Goal: Transaction & Acquisition: Purchase product/service

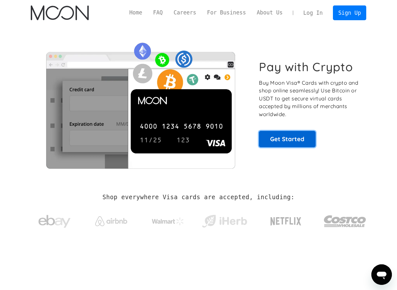
click at [276, 141] on link "Get Started" at bounding box center [287, 139] width 57 height 16
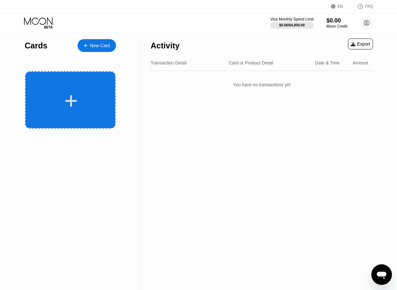
click at [73, 95] on icon at bounding box center [71, 101] width 13 height 14
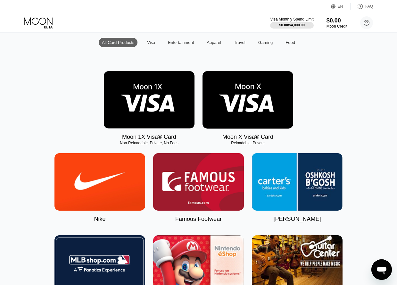
scroll to position [64, 0]
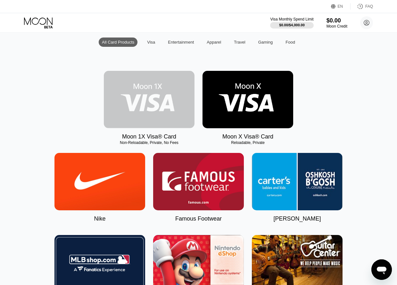
click at [147, 111] on img at bounding box center [149, 99] width 91 height 57
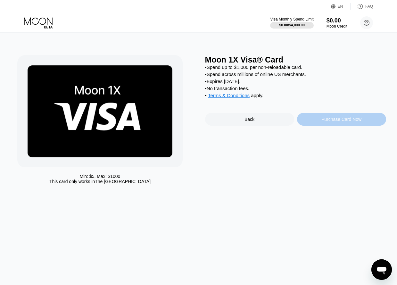
click at [320, 126] on div "Purchase Card Now" at bounding box center [341, 119] width 89 height 13
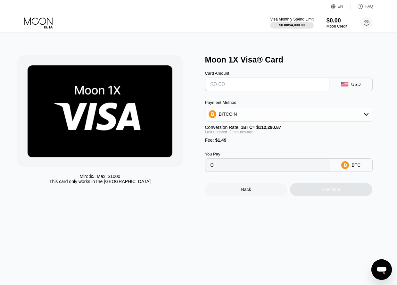
click at [363, 115] on div "BITCOIN" at bounding box center [289, 114] width 167 height 13
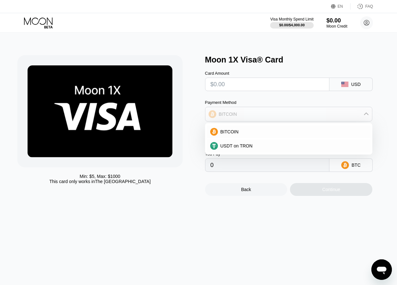
click at [363, 115] on div "BITCOIN" at bounding box center [289, 114] width 167 height 13
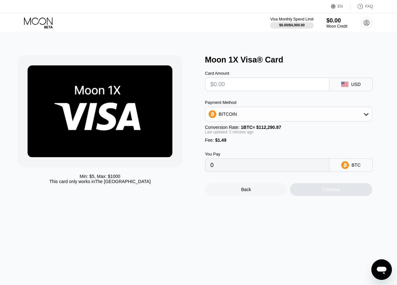
click at [255, 171] on input "0" at bounding box center [268, 165] width 114 height 13
click at [234, 87] on input "text" at bounding box center [268, 84] width 114 height 13
type input "$100"
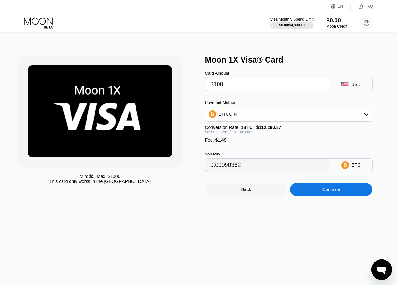
type input "0.00090382"
type input "$100"
click at [315, 196] on div "Continue" at bounding box center [331, 189] width 82 height 13
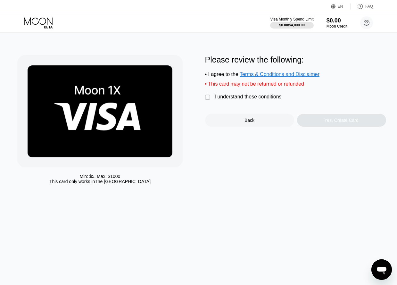
click at [208, 101] on div "" at bounding box center [208, 97] width 6 height 6
click at [323, 127] on div "Yes, Create Card" at bounding box center [341, 120] width 89 height 13
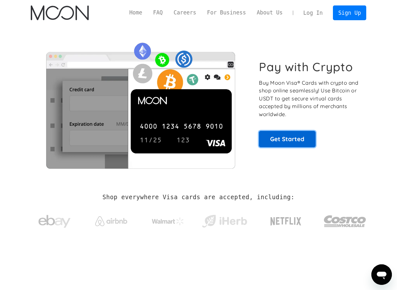
click at [281, 140] on link "Get Started" at bounding box center [287, 139] width 57 height 16
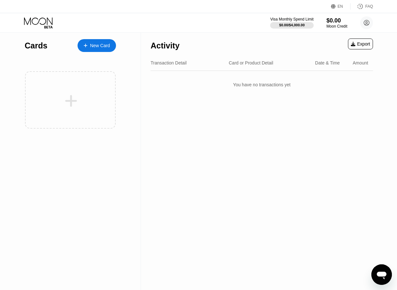
click at [353, 119] on div "Activity Export Transaction Detail Card or Product Detail Date & Time Amount Yo…" at bounding box center [262, 161] width 242 height 257
click at [89, 47] on div at bounding box center [89, 45] width 3 height 5
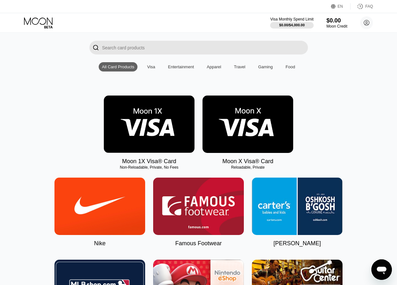
scroll to position [32, 0]
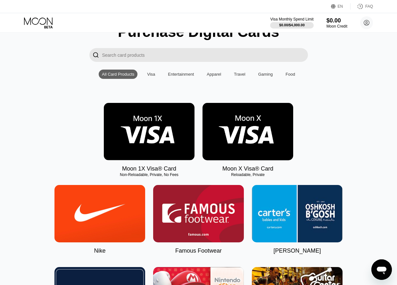
click at [133, 150] on img at bounding box center [149, 131] width 91 height 57
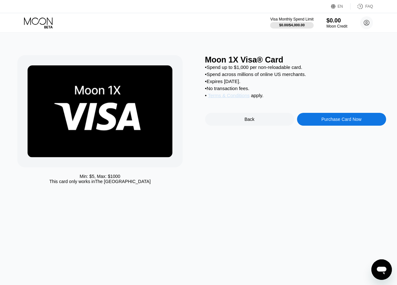
click at [223, 98] on span "Terms & Conditions" at bounding box center [229, 95] width 42 height 5
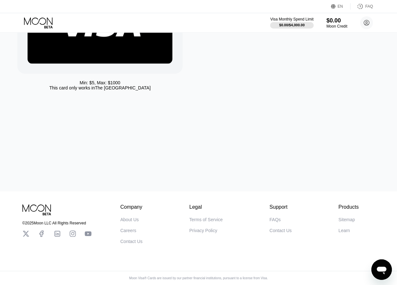
scroll to position [98, 0]
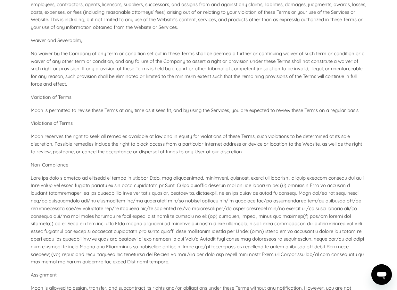
scroll to position [2853, 0]
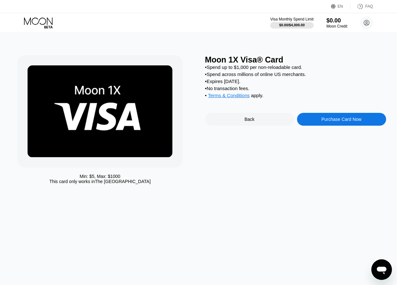
scroll to position [98, 0]
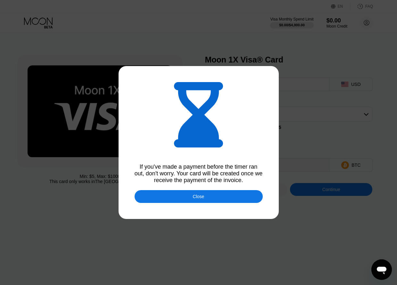
type input "0.00090356"
click at [176, 201] on div "Close" at bounding box center [199, 196] width 128 height 13
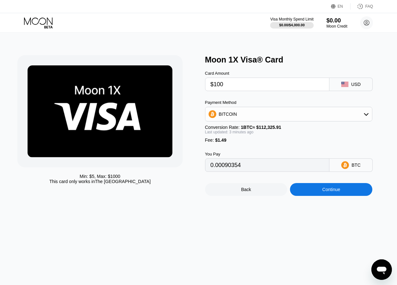
type input "0.00090254"
type input "0.00090222"
type input "0.00090189"
type input "0.00090192"
type input "0.00090249"
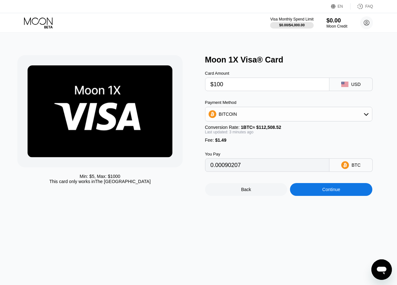
type input "0.00090162"
type input "0.00090126"
type input "0.00090119"
type input "0.00090138"
type input "0.00090125"
